Goal: Task Accomplishment & Management: Complete application form

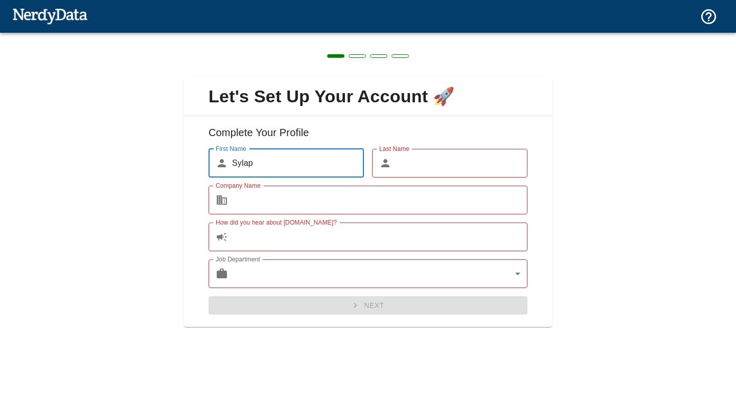
click at [365, 195] on input "Company Name" at bounding box center [380, 200] width 296 height 29
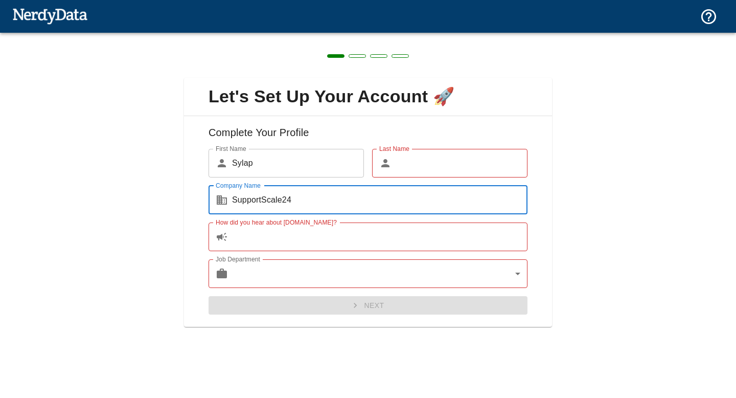
type input "SupportScale24"
click at [354, 241] on input "How did you hear about [DOMAIN_NAME]?" at bounding box center [380, 236] width 296 height 29
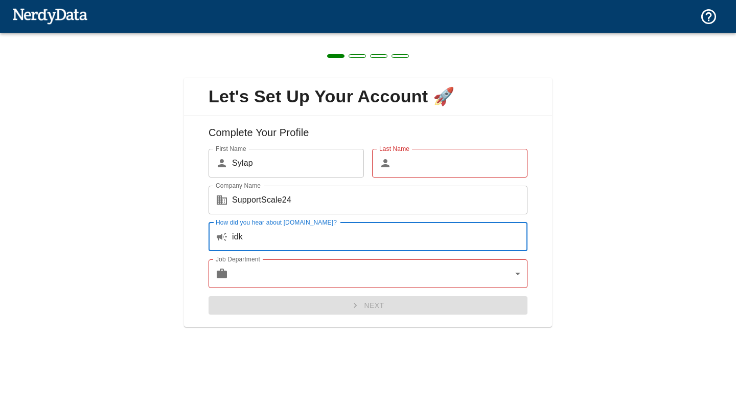
type input "idk"
click at [470, 36] on body "Technologies Domains Pricing Products Create a Report Create a list of websites…" at bounding box center [368, 18] width 736 height 36
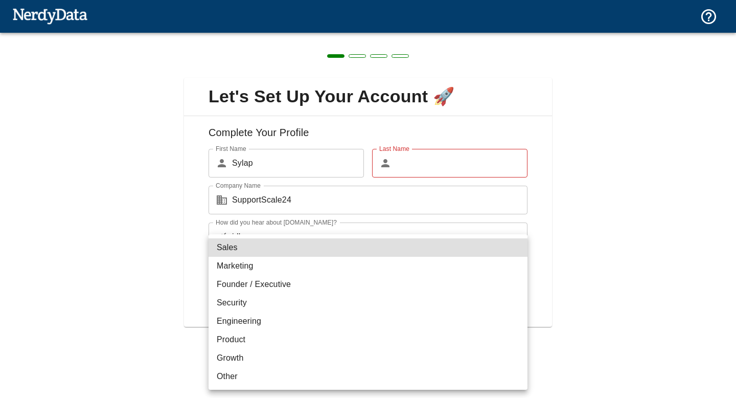
click at [404, 252] on li "Sales" at bounding box center [368, 247] width 319 height 18
type input "sales"
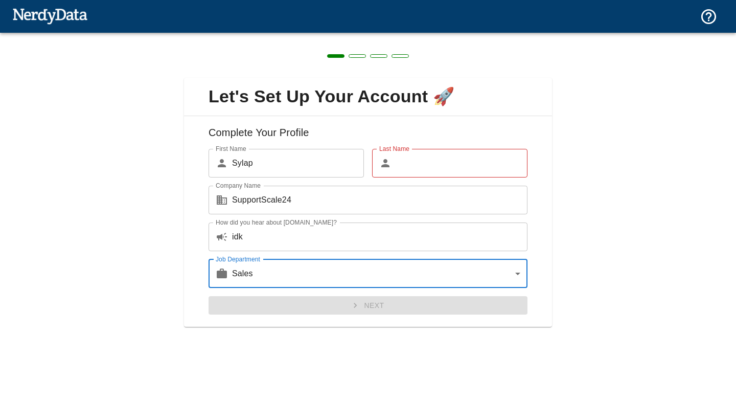
click at [367, 336] on div "Let's Set Up Your Account 🚀 Complete Your Profile First Name ​ [PERSON_NAME] Fi…" at bounding box center [368, 196] width 736 height 327
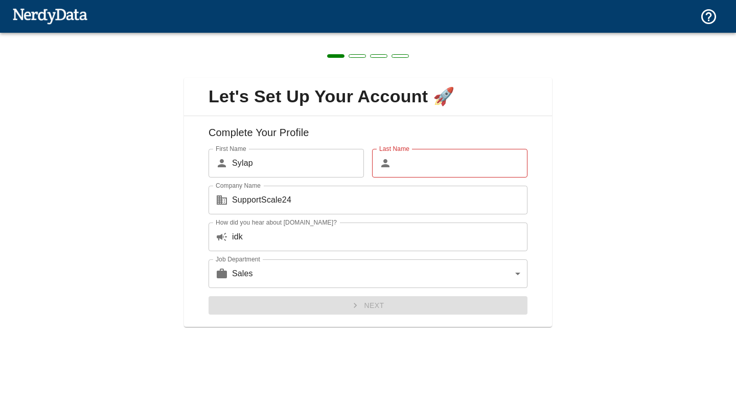
click at [428, 174] on input "Last Name" at bounding box center [462, 163] width 132 height 29
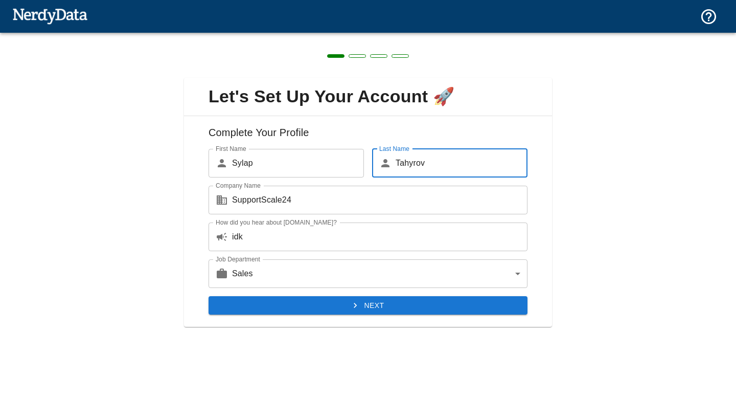
type input "Tahyrov"
click at [394, 315] on div "Complete Your Profile First Name ​ [PERSON_NAME] First Name Last Name ​ Tahyrov…" at bounding box center [368, 221] width 368 height 211
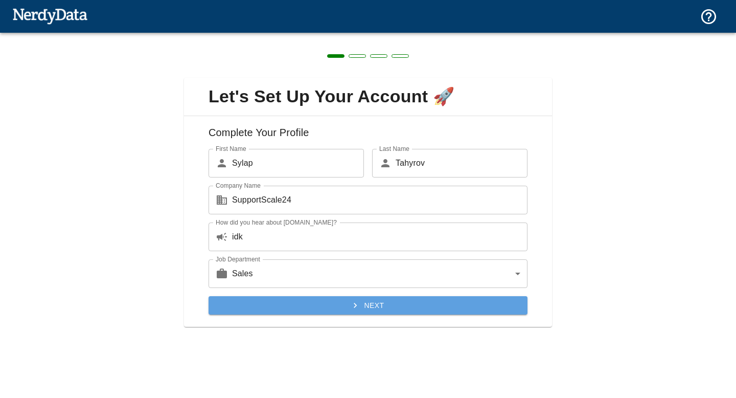
click at [396, 307] on button "Next" at bounding box center [368, 305] width 319 height 19
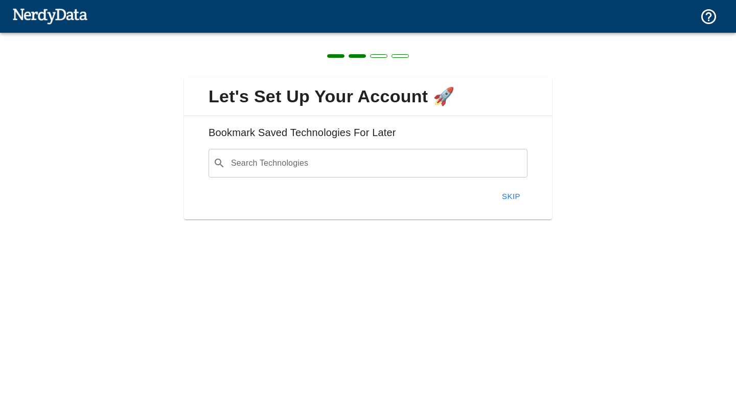
click at [389, 161] on input "Search Technologies" at bounding box center [376, 162] width 293 height 19
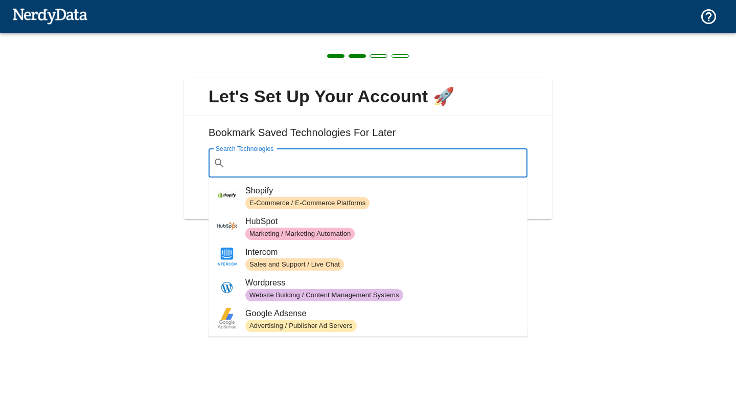
click at [361, 203] on span "E-Commerce / E-Commerce Platforms" at bounding box center [307, 203] width 124 height 10
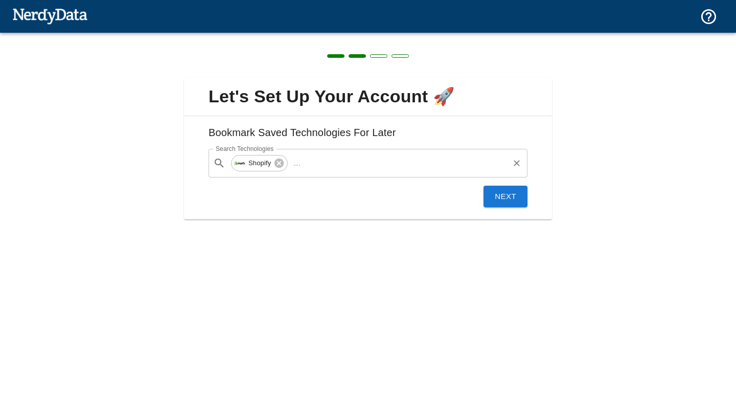
click at [422, 165] on input "Search Technologies" at bounding box center [406, 162] width 203 height 19
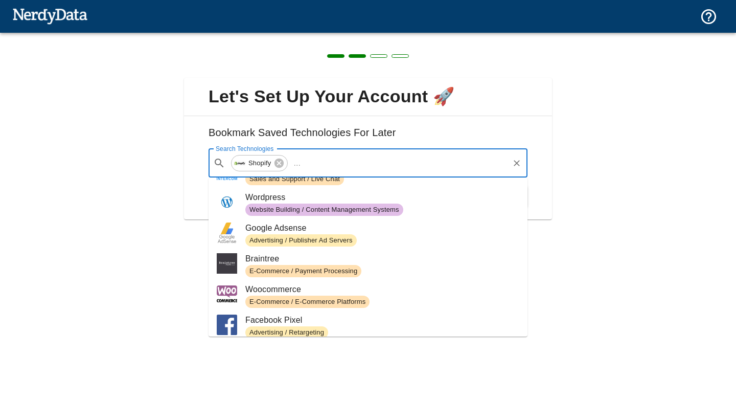
scroll to position [63, 0]
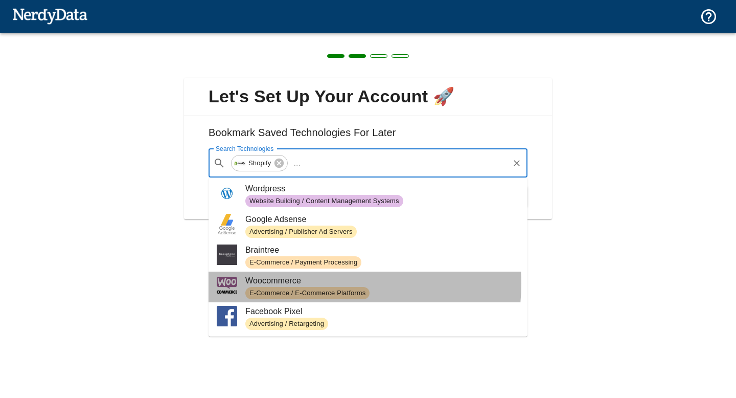
click at [319, 283] on span "Woocommerce" at bounding box center [382, 281] width 274 height 12
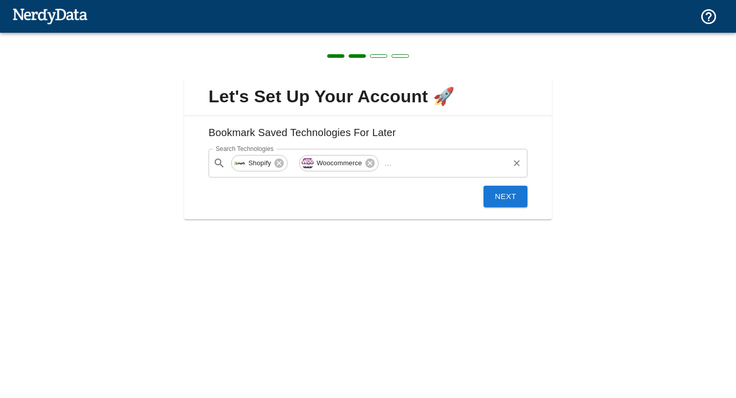
click at [417, 163] on input "Search Technologies" at bounding box center [452, 162] width 112 height 19
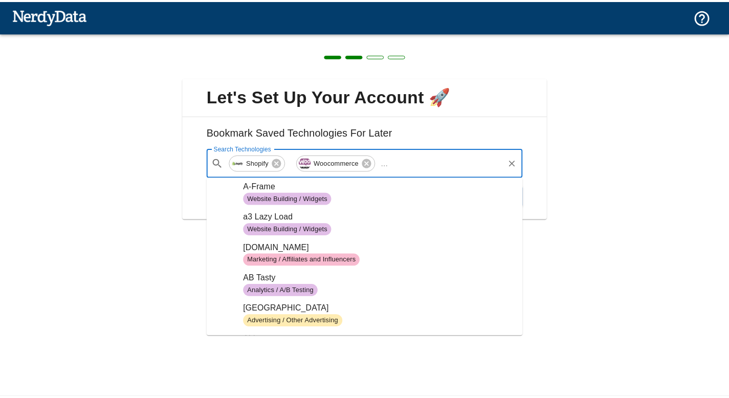
scroll to position [439, 0]
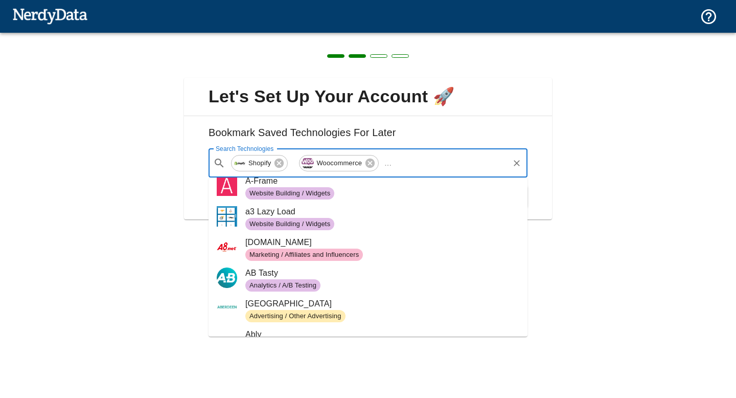
click at [156, 247] on div "Let's Set Up Your Account 🚀 Bookmark Saved Technologies For Later Search Techno…" at bounding box center [368, 142] width 736 height 219
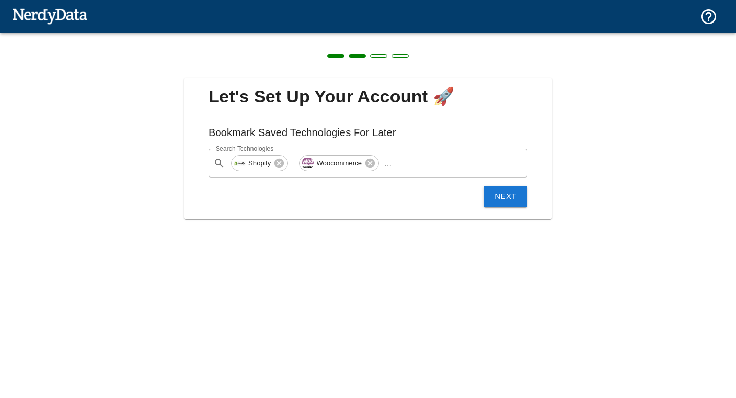
click at [501, 192] on button "Next" at bounding box center [506, 196] width 44 height 21
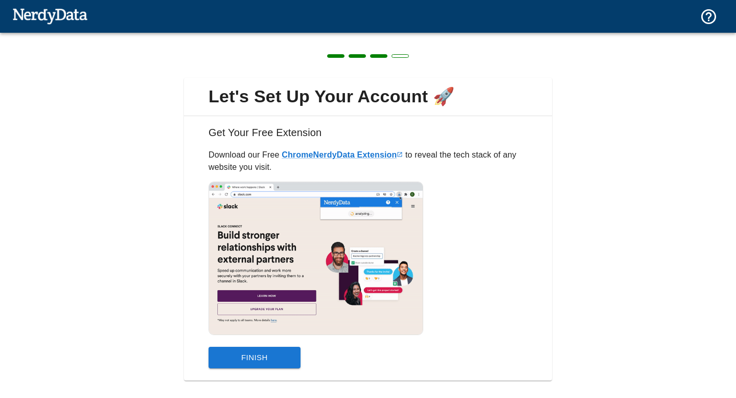
click at [292, 352] on button "Finish" at bounding box center [255, 357] width 92 height 21
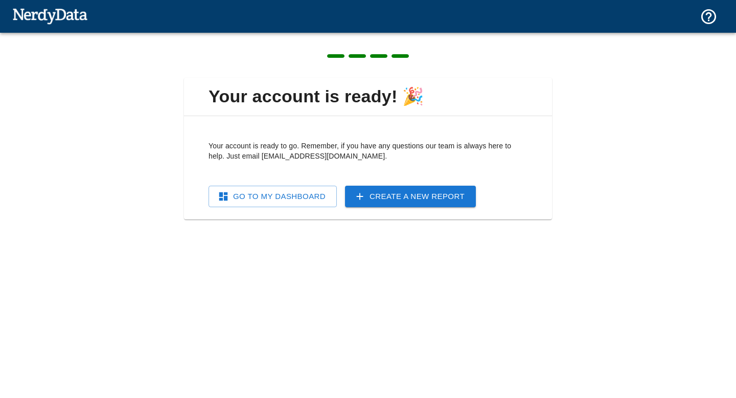
click at [394, 202] on link "Create a New Report" at bounding box center [410, 196] width 131 height 21
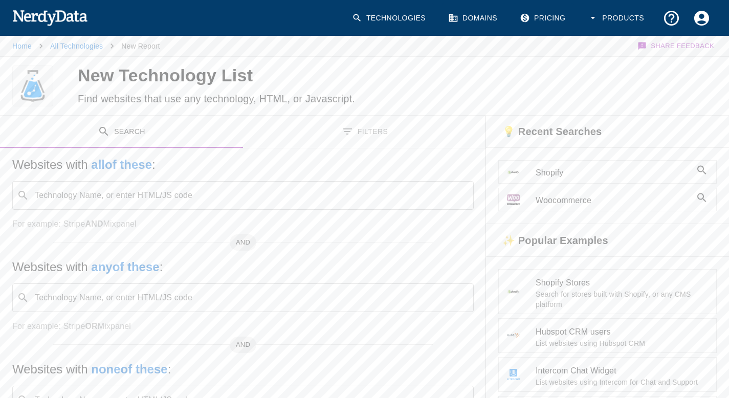
click at [263, 192] on input "Technology Name, or enter HTML/JS code" at bounding box center [251, 195] width 436 height 19
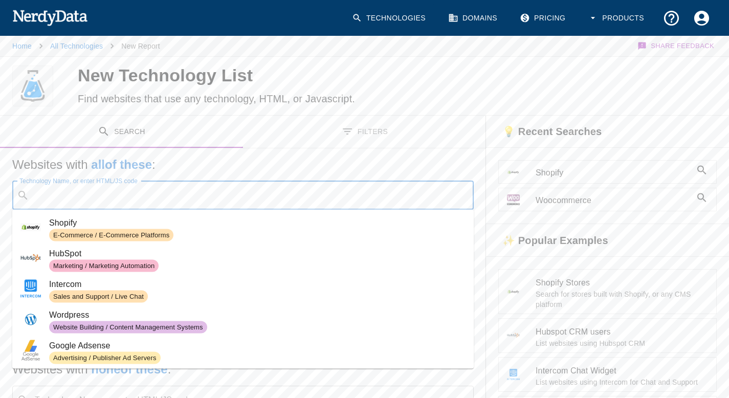
click at [372, 170] on h5 "Websites with all of these :" at bounding box center [242, 164] width 461 height 16
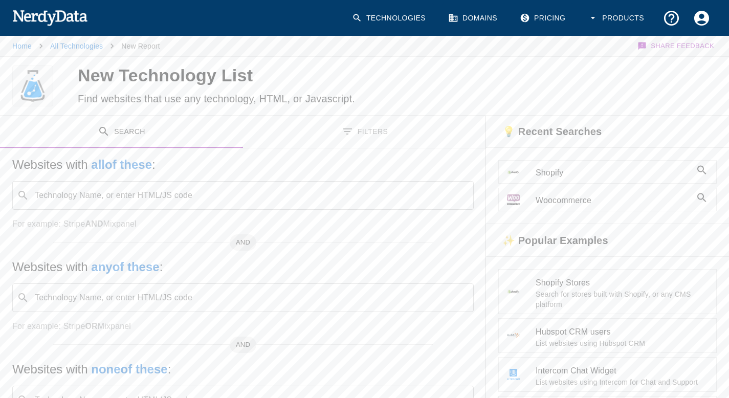
click at [404, 135] on button "Filters" at bounding box center [364, 132] width 243 height 32
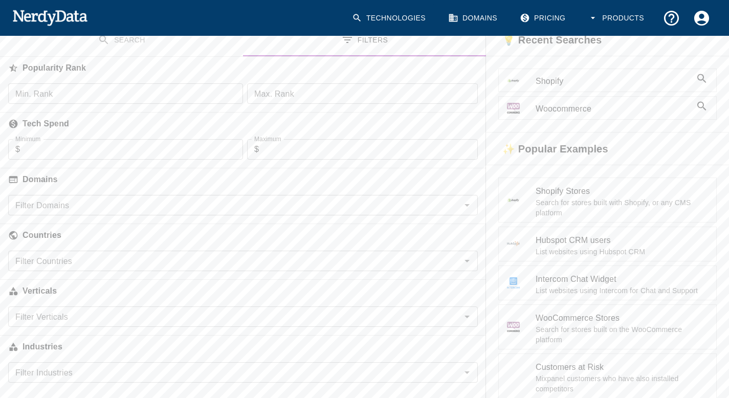
scroll to position [162, 0]
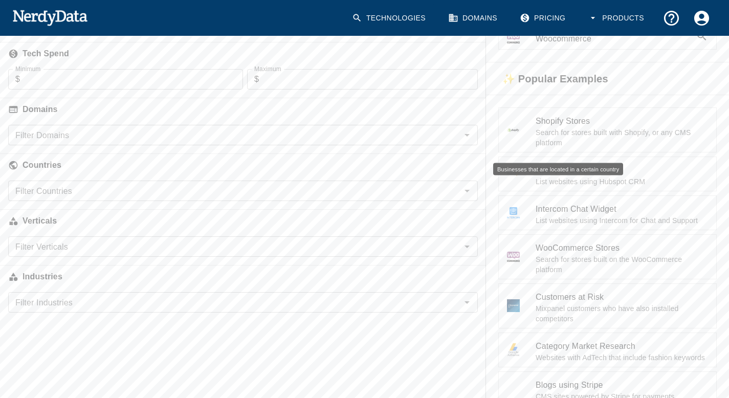
click at [109, 143] on div "Filter Domains" at bounding box center [242, 135] width 469 height 20
click at [106, 135] on input "Filter Domains" at bounding box center [234, 135] width 446 height 14
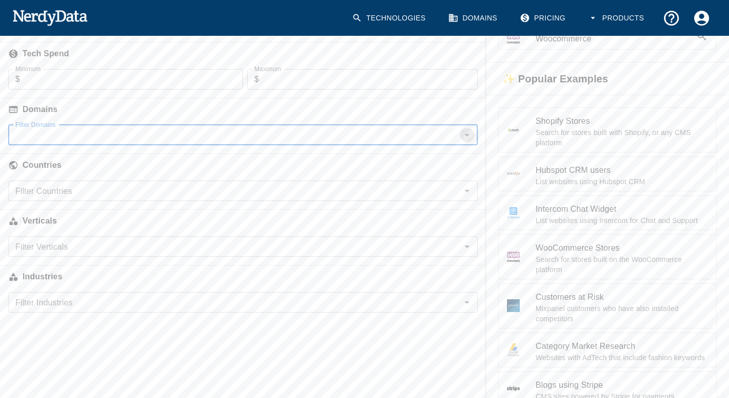
click at [469, 134] on icon "Open" at bounding box center [467, 135] width 12 height 12
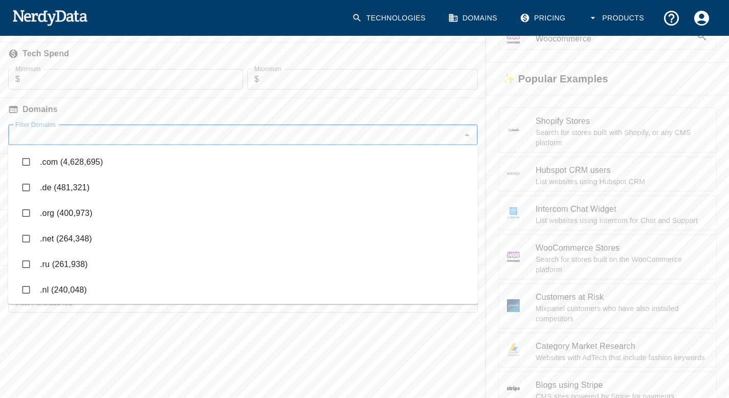
click at [386, 178] on li ".de (481,321)" at bounding box center [242, 188] width 469 height 26
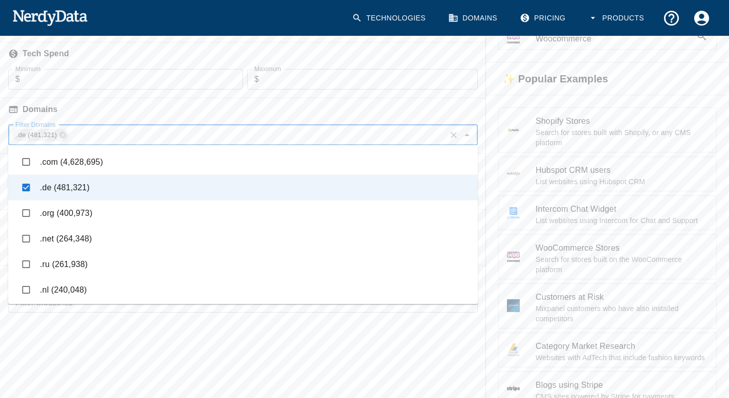
checkbox input "true"
click at [366, 162] on li ".com (4,628,695)" at bounding box center [242, 162] width 469 height 26
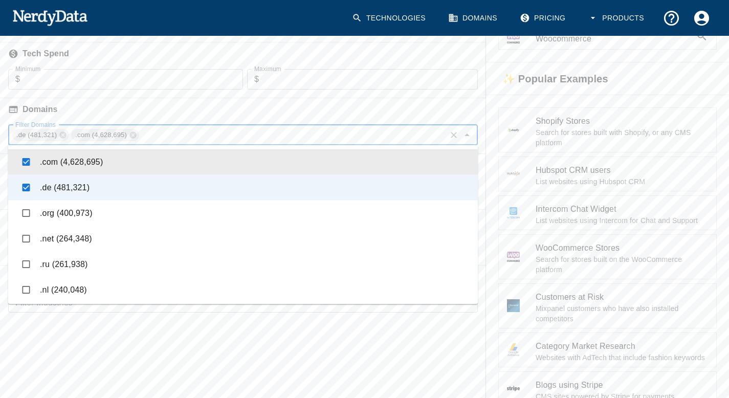
checkbox input "true"
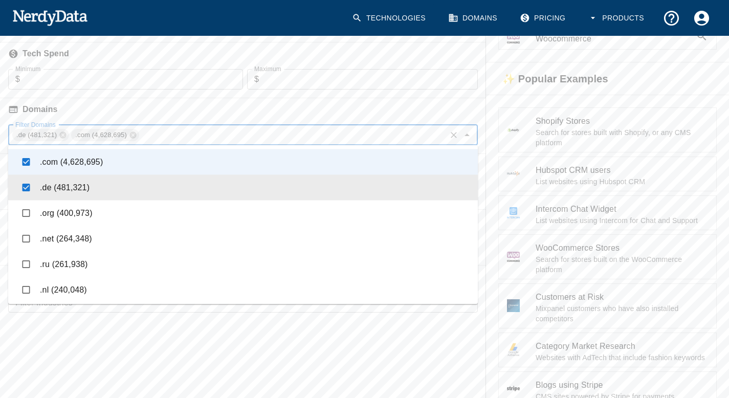
click at [39, 187] on li ".de (481,321)" at bounding box center [242, 188] width 469 height 26
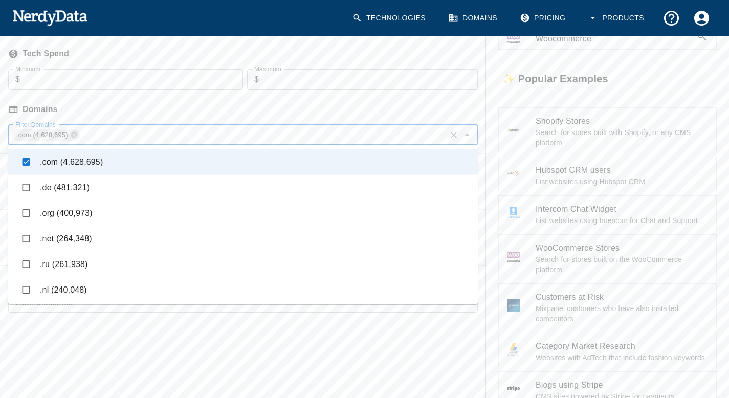
checkbox input "false"
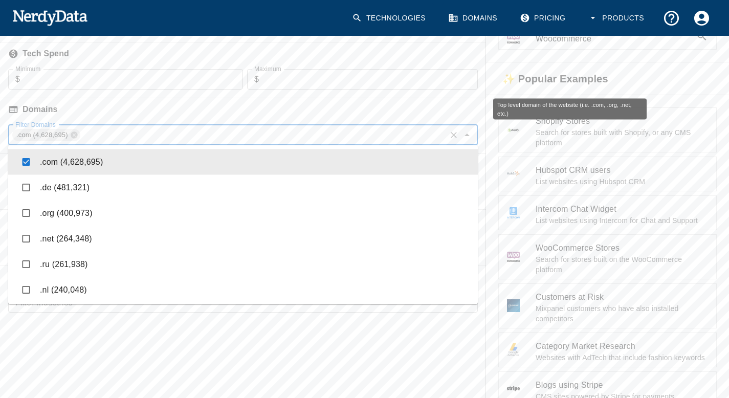
click at [131, 115] on h6 "Domains" at bounding box center [243, 109] width 486 height 22
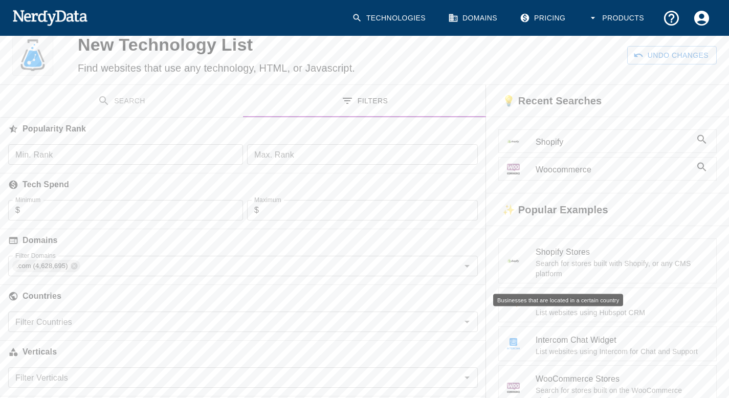
scroll to position [0, 0]
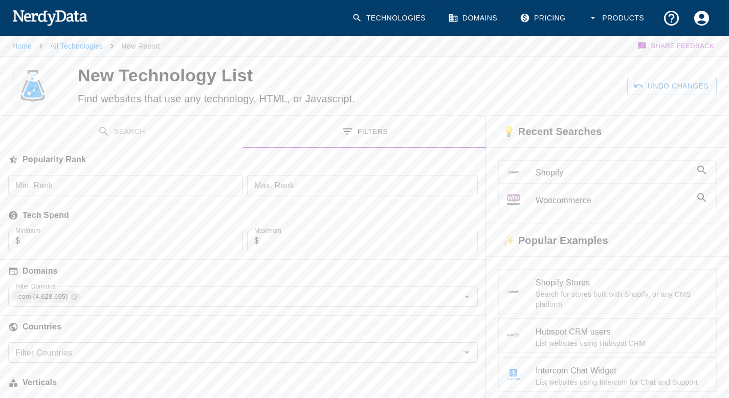
click at [125, 186] on input "Min. Rank" at bounding box center [125, 185] width 235 height 20
click at [138, 134] on button "Search" at bounding box center [121, 132] width 243 height 32
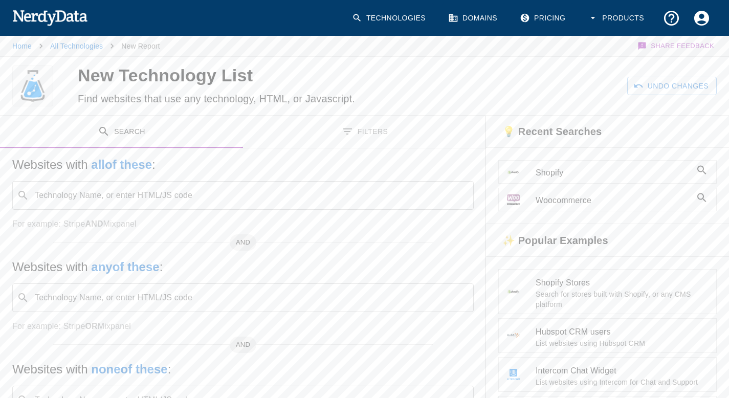
click at [139, 185] on div "​ Technology Name, or enter HTML/JS code" at bounding box center [242, 195] width 461 height 29
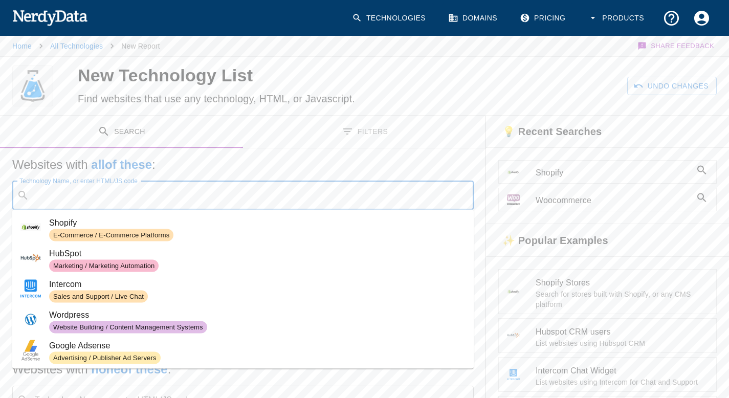
click at [135, 224] on span "Shopify" at bounding box center [257, 223] width 416 height 12
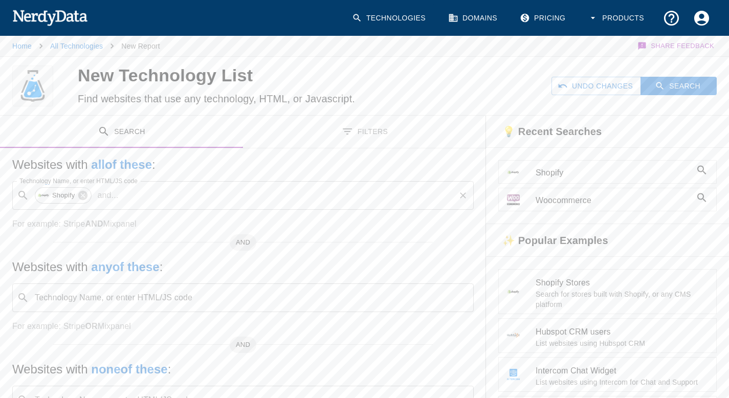
click at [135, 193] on input "Technology Name, or enter HTML/JS code" at bounding box center [287, 195] width 331 height 19
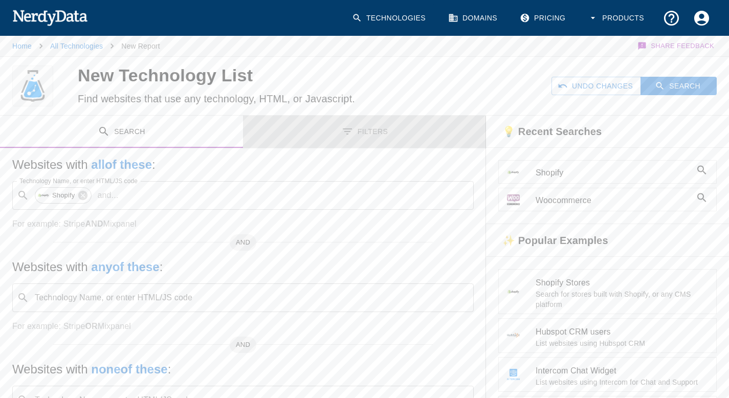
click at [381, 125] on button "Filters" at bounding box center [364, 132] width 243 height 32
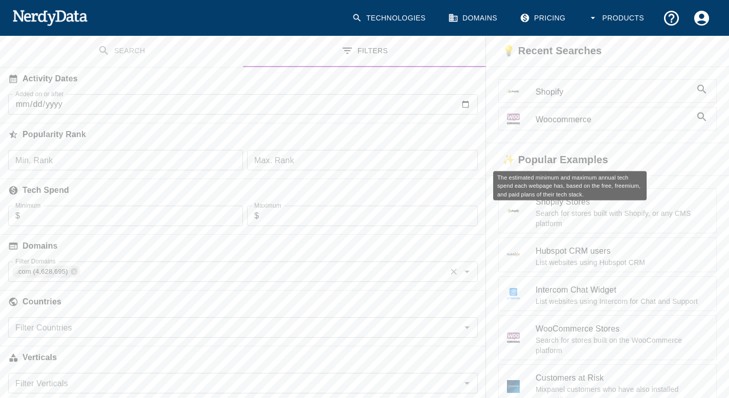
scroll to position [99, 0]
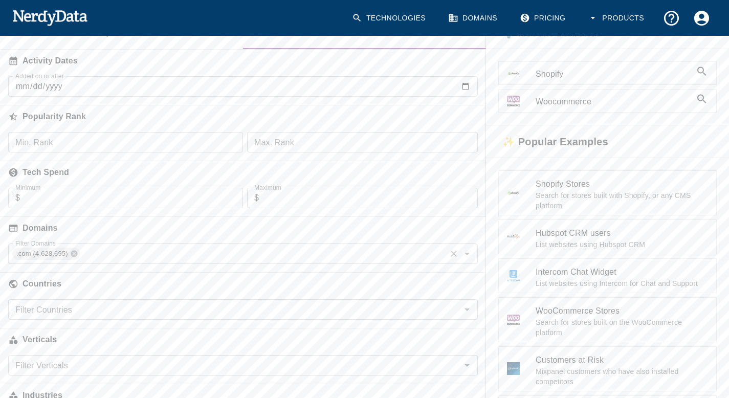
click at [75, 251] on icon at bounding box center [74, 253] width 7 height 7
click at [76, 252] on input "Filter Domains" at bounding box center [234, 253] width 446 height 14
click at [64, 255] on label "Filter Domains" at bounding box center [42, 254] width 54 height 12
click at [64, 255] on input "Filter Domains" at bounding box center [234, 253] width 446 height 14
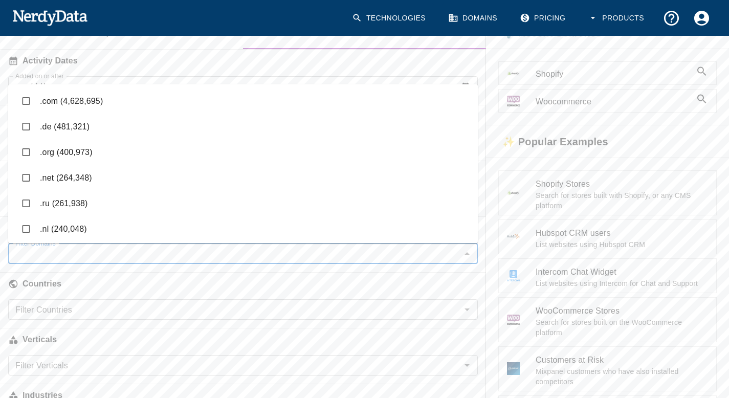
click at [150, 282] on h6 "Countries" at bounding box center [243, 284] width 486 height 22
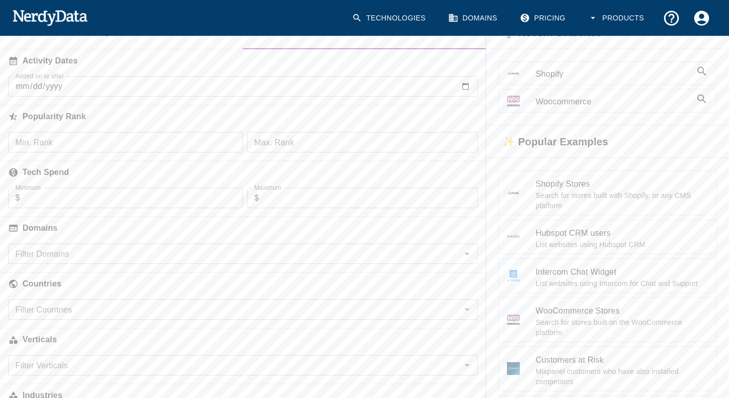
click at [111, 314] on input "Filter Countries" at bounding box center [234, 309] width 446 height 14
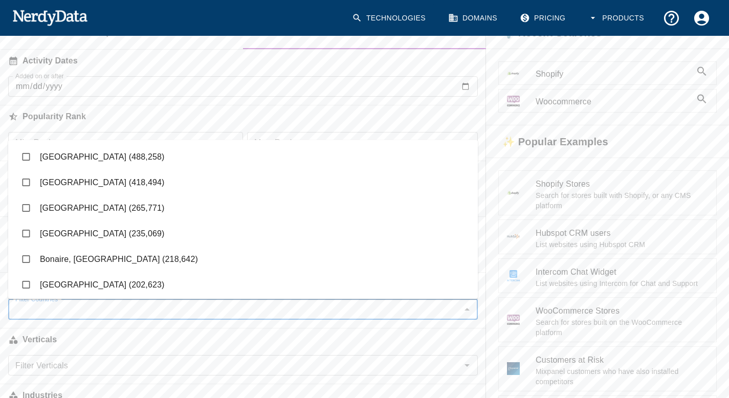
click at [99, 178] on li "[GEOGRAPHIC_DATA] (418,494)" at bounding box center [242, 182] width 469 height 26
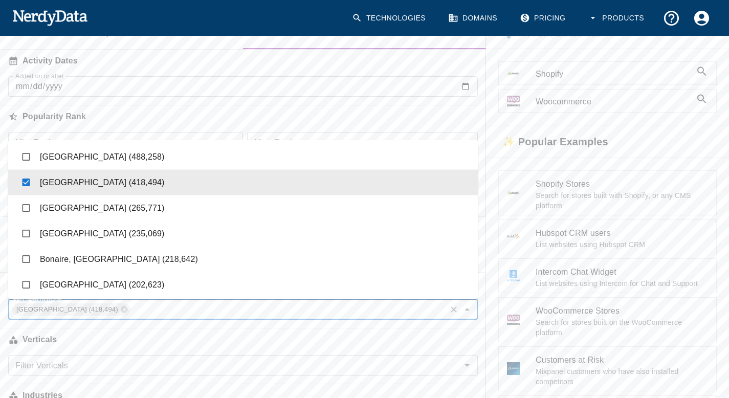
checkbox input "true"
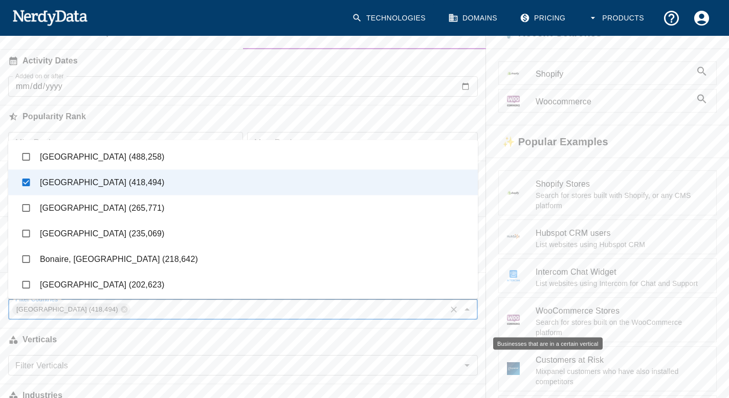
click at [96, 342] on h6 "Verticals" at bounding box center [243, 339] width 486 height 22
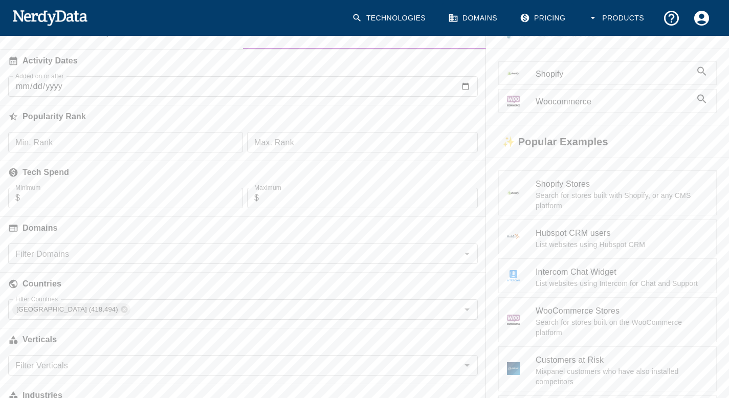
click at [95, 253] on input "Filter Domains" at bounding box center [234, 253] width 446 height 14
click at [127, 277] on h6 "Countries" at bounding box center [243, 284] width 486 height 22
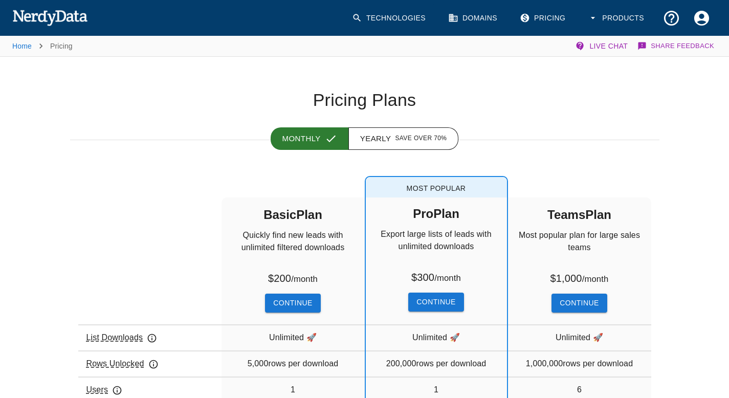
scroll to position [134, 0]
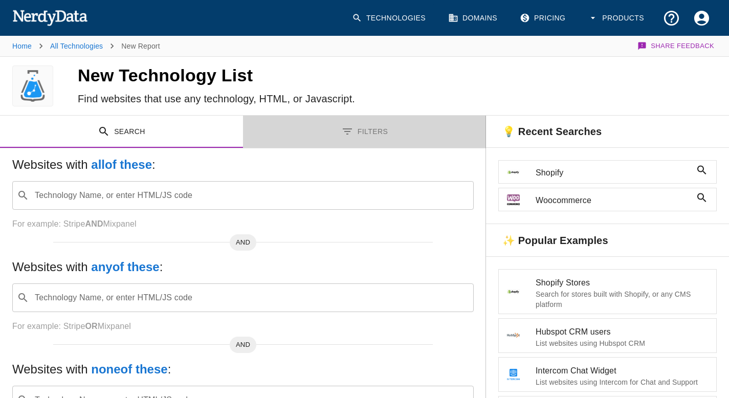
click at [368, 126] on button "Filters" at bounding box center [364, 132] width 243 height 32
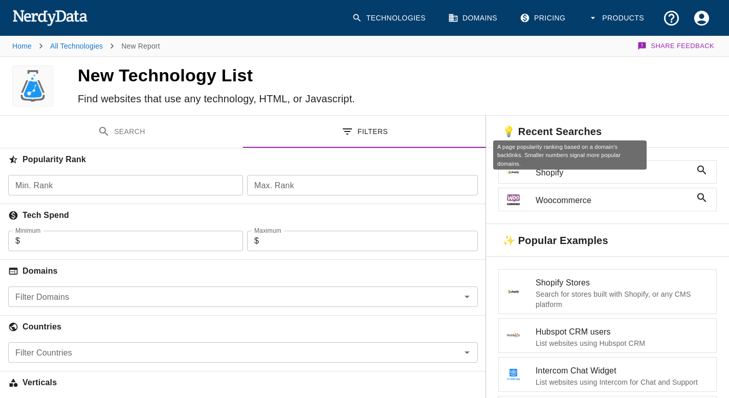
click at [123, 186] on input "Min. Rank" at bounding box center [125, 185] width 235 height 20
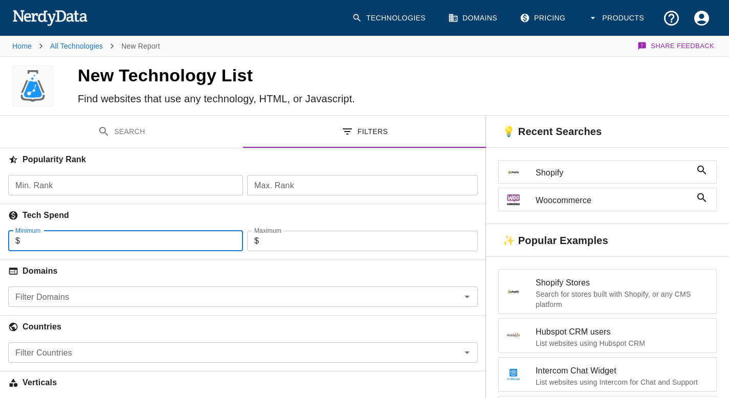
click at [119, 233] on input "Minimum" at bounding box center [131, 241] width 223 height 20
click at [74, 312] on div "Countries" at bounding box center [243, 324] width 486 height 35
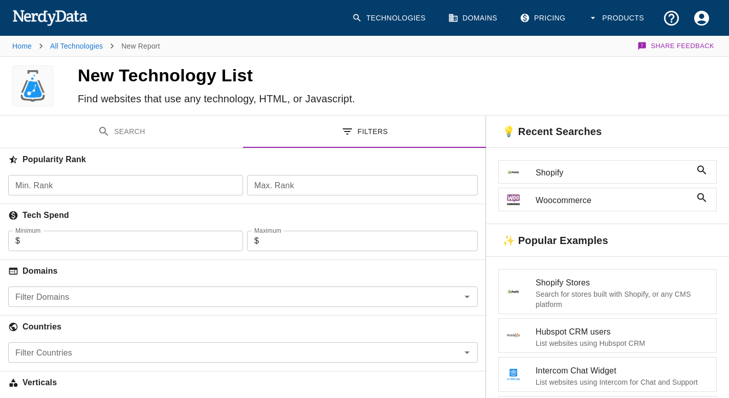
click at [88, 305] on div "Filter Domains" at bounding box center [242, 296] width 469 height 20
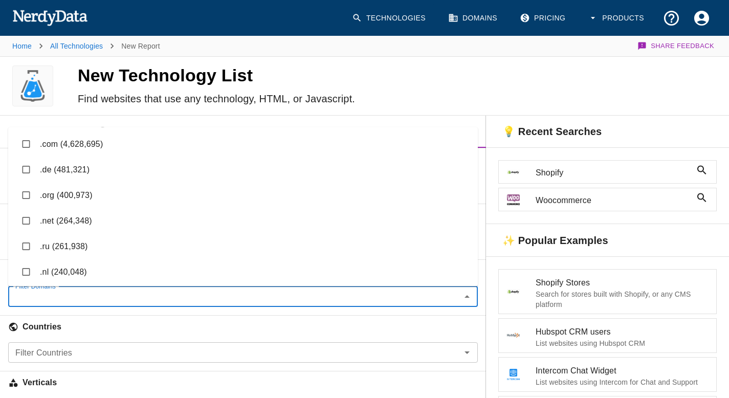
click at [94, 147] on li ".com (4,628,695)" at bounding box center [242, 144] width 469 height 26
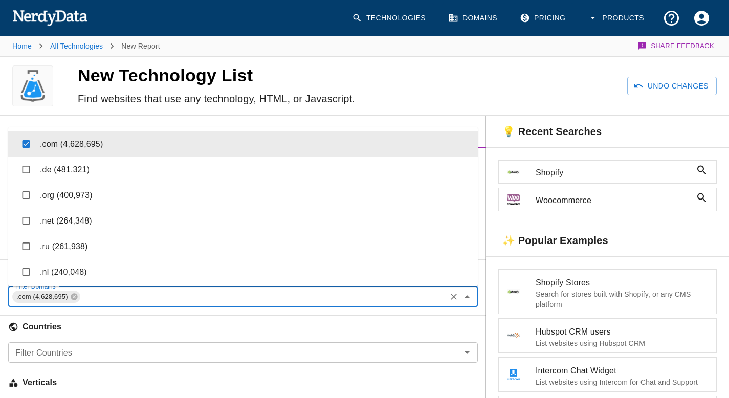
checkbox input "true"
click at [317, 99] on h6 "Find websites that use any technology, HTML, or Javascript." at bounding box center [235, 98] width 315 height 16
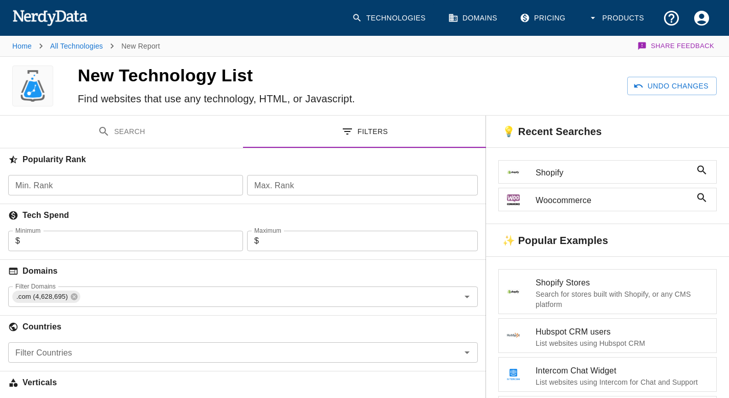
click at [178, 146] on button "Search" at bounding box center [121, 132] width 243 height 32
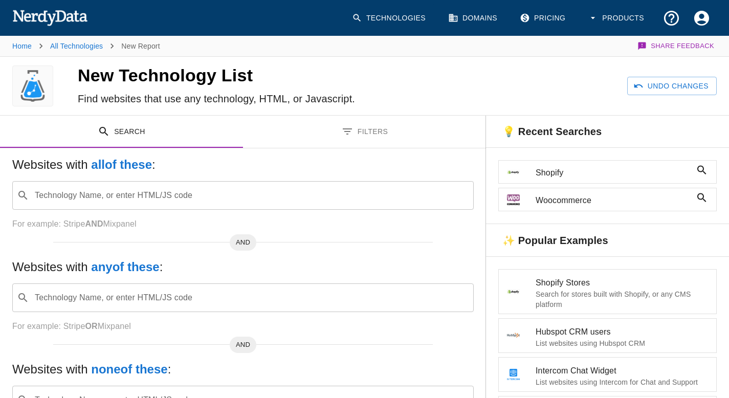
click at [141, 190] on div "Technology Name, or enter HTML/JS code ​ Technology Name, or enter HTML/JS code" at bounding box center [242, 195] width 461 height 29
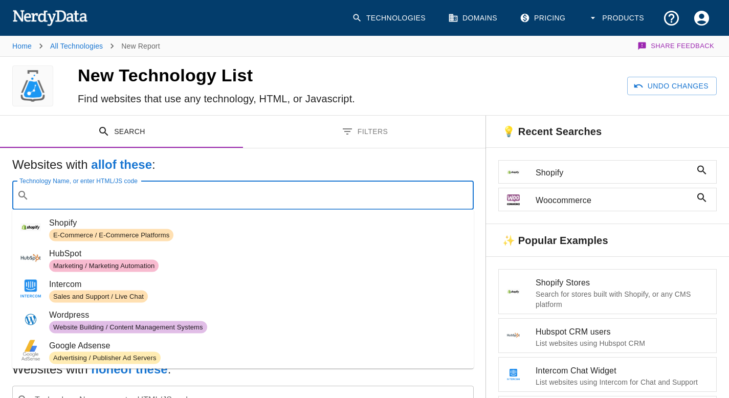
click at [138, 242] on li "Shopify E-Commerce / E-Commerce Platforms" at bounding box center [242, 229] width 461 height 31
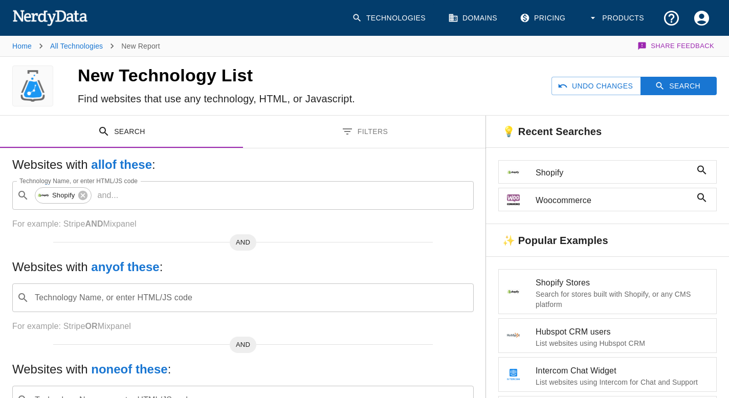
click at [380, 137] on button "Filters" at bounding box center [364, 132] width 243 height 32
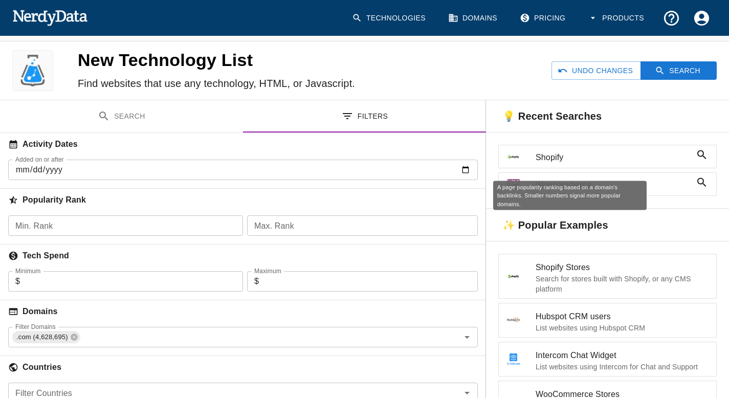
scroll to position [51, 0]
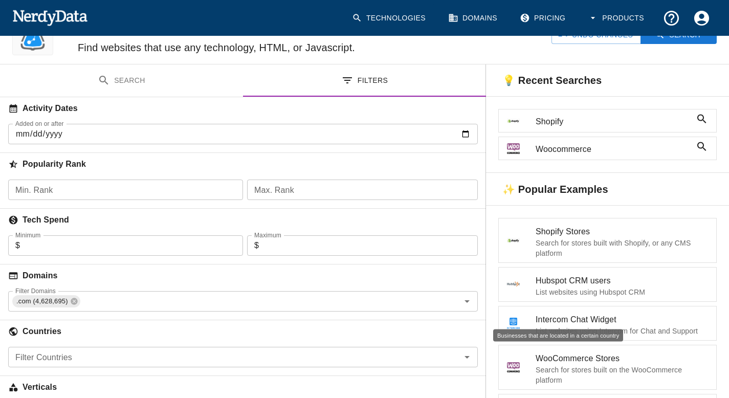
click at [72, 352] on div "Filter Countries Filter Countries" at bounding box center [242, 357] width 469 height 20
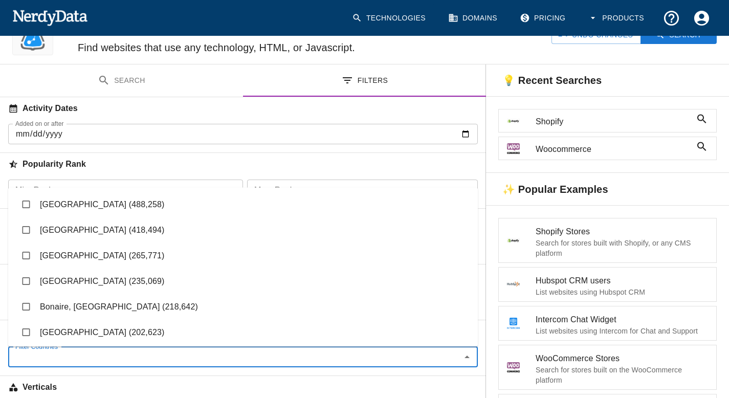
click at [84, 231] on li "[GEOGRAPHIC_DATA] (418,494)" at bounding box center [242, 230] width 469 height 26
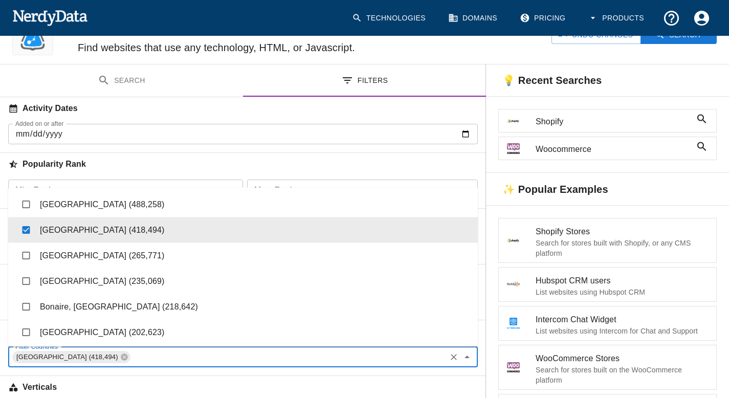
checkbox input "true"
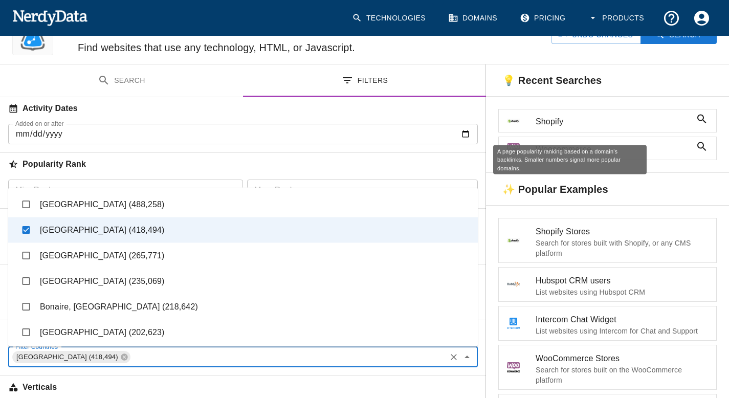
click at [273, 156] on h6 "Popularity Rank" at bounding box center [243, 164] width 486 height 22
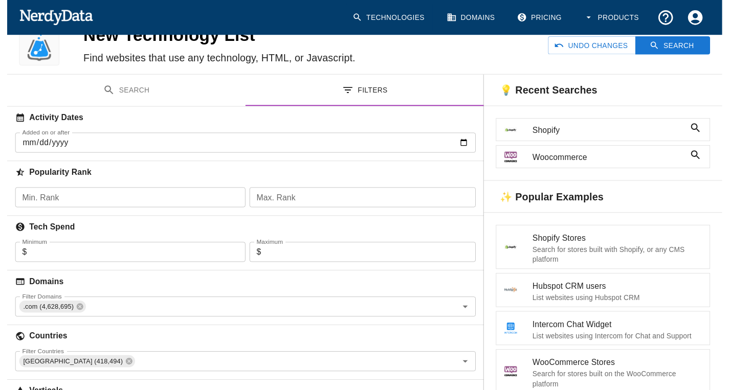
scroll to position [0, 0]
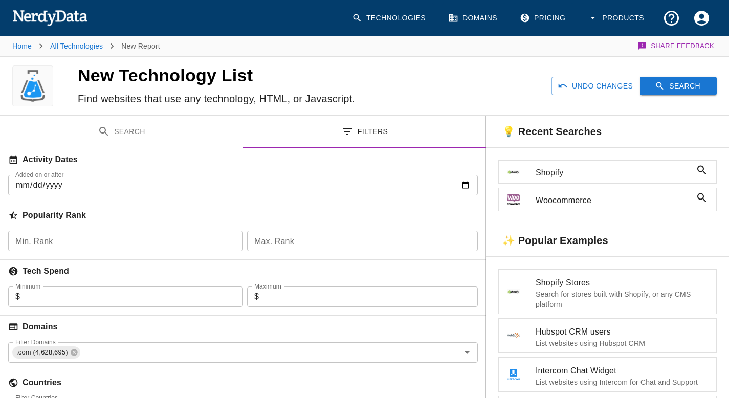
click at [691, 79] on button "Search" at bounding box center [678, 86] width 76 height 19
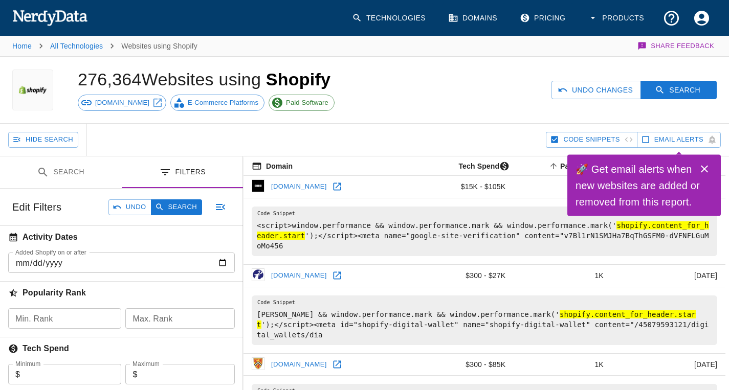
click at [700, 167] on icon "Close" at bounding box center [704, 169] width 12 height 12
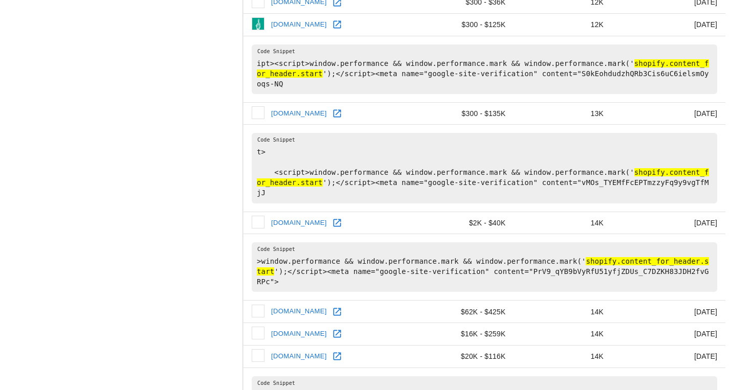
scroll to position [1484, 0]
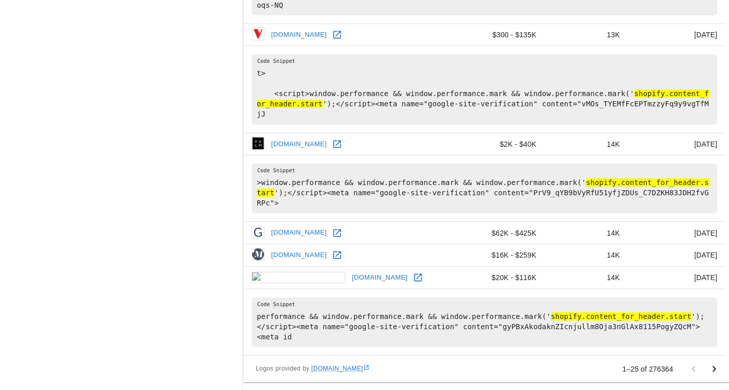
click at [714, 368] on icon "Go to next page" at bounding box center [714, 369] width 12 height 12
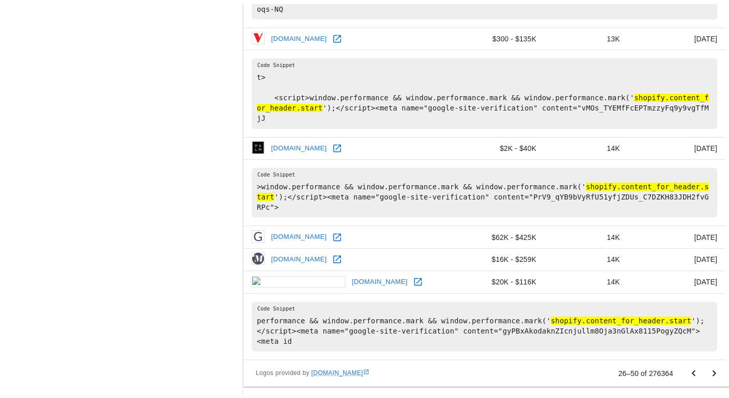
scroll to position [0, 0]
